Goal: Transaction & Acquisition: Obtain resource

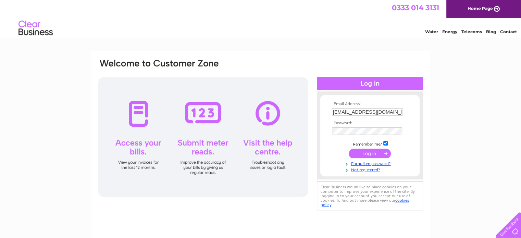
click at [397, 112] on input "info@borsalinorestaurant.com" at bounding box center [367, 112] width 71 height 8
type input "anna@drumrossie-property.com"
click at [380, 157] on input "submit" at bounding box center [370, 154] width 42 height 10
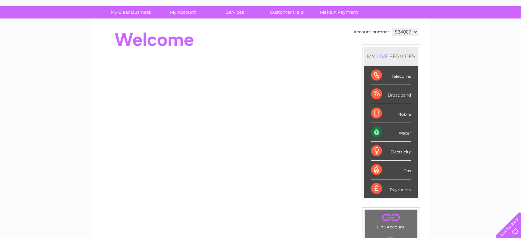
scroll to position [34, 0]
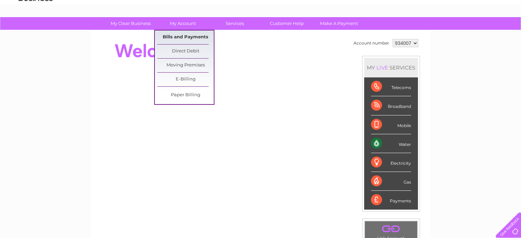
click at [189, 33] on link "Bills and Payments" at bounding box center [185, 38] width 57 height 14
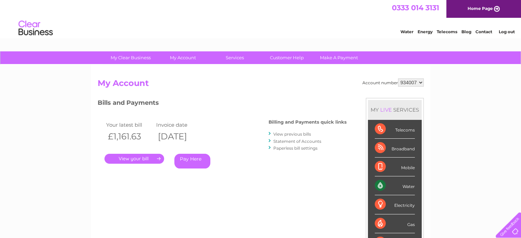
click at [158, 159] on link "." at bounding box center [135, 159] width 60 height 10
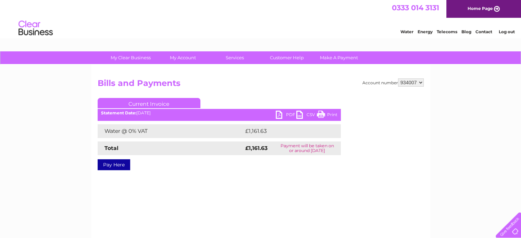
click at [288, 116] on link "PDF" at bounding box center [286, 116] width 21 height 10
click at [423, 81] on select "934007 976033 990435" at bounding box center [411, 82] width 26 height 8
select select "976033"
click at [398, 78] on select "934007 976033 990435" at bounding box center [411, 82] width 26 height 8
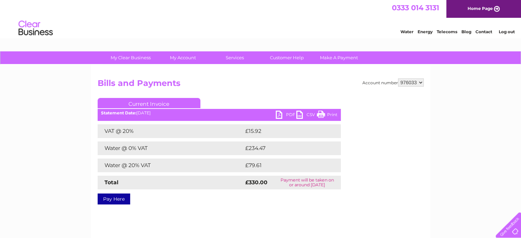
click at [281, 117] on link "PDF" at bounding box center [286, 116] width 21 height 10
click at [420, 79] on select "934007 976033 990435" at bounding box center [411, 82] width 26 height 8
select select "990435"
click at [398, 78] on select "934007 976033 990435" at bounding box center [411, 82] width 26 height 8
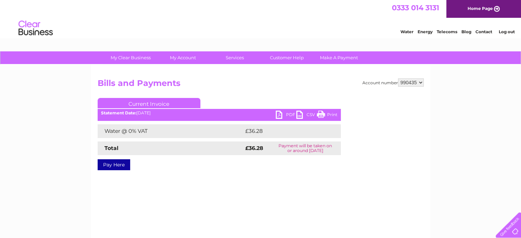
click at [287, 118] on link "PDF" at bounding box center [286, 116] width 21 height 10
